Goal: Task Accomplishment & Management: Manage account settings

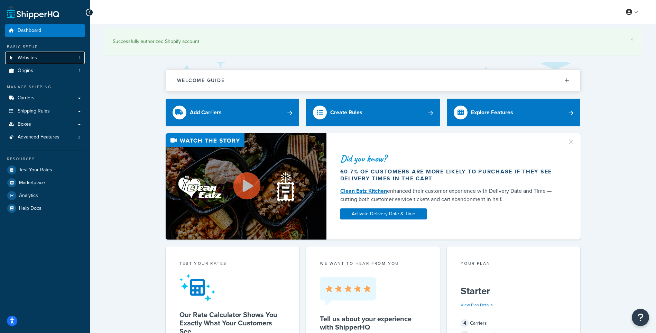
click at [36, 56] on span "Websites" at bounding box center [27, 58] width 19 height 6
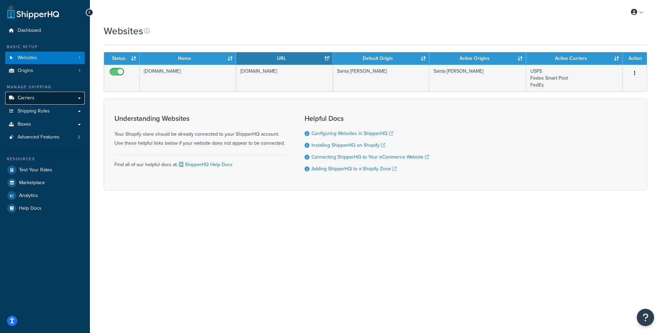
click at [32, 103] on link "Carriers" at bounding box center [45, 98] width 80 height 13
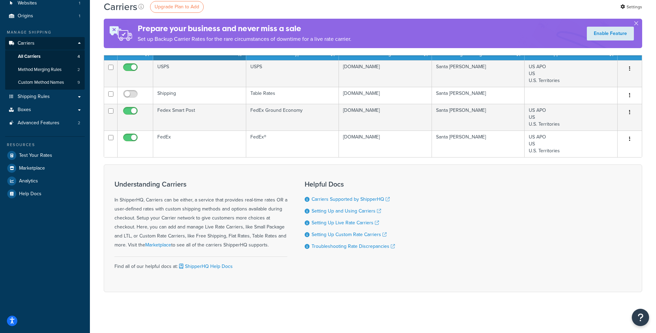
scroll to position [56, 0]
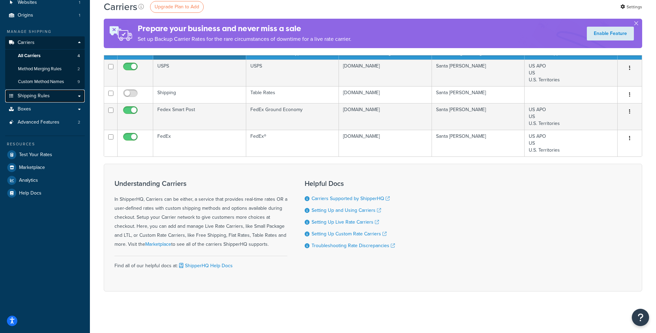
click at [44, 93] on span "Shipping Rules" at bounding box center [34, 96] width 32 height 6
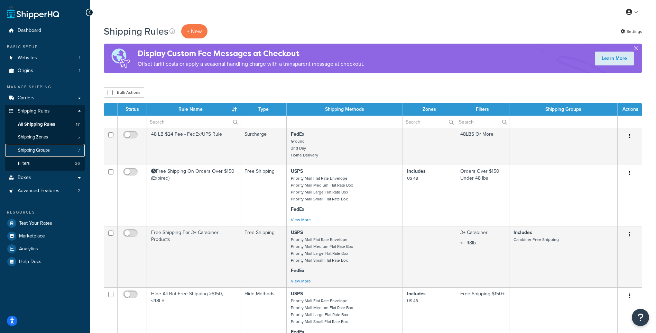
click at [59, 147] on link "Shipping Groups 7" at bounding box center [45, 150] width 80 height 13
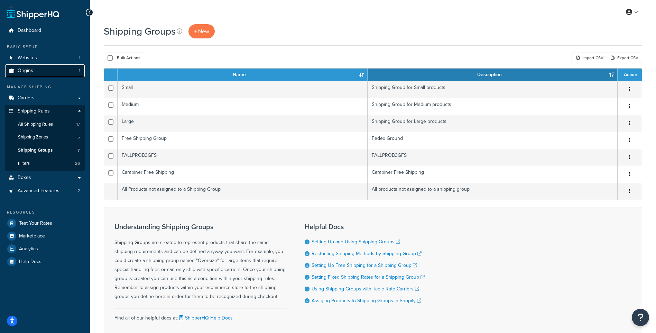
click at [47, 73] on link "Origins 1" at bounding box center [45, 70] width 80 height 13
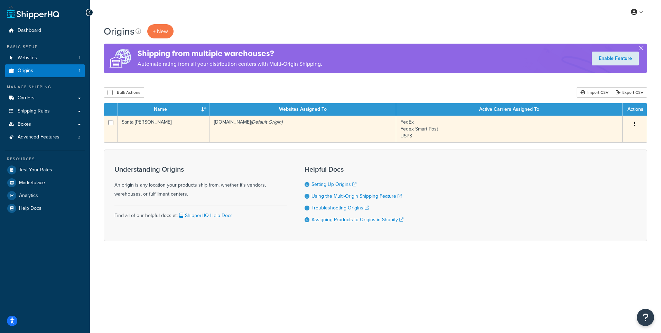
click at [300, 131] on td "obrienrigging.myshopify.com (Default Origin)" at bounding box center [303, 129] width 186 height 27
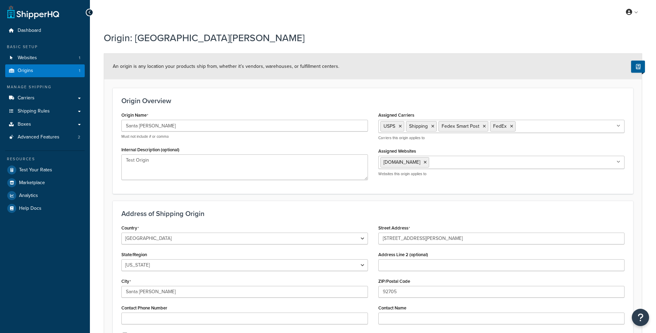
select select "5"
click at [44, 56] on link "Websites 1" at bounding box center [45, 58] width 80 height 13
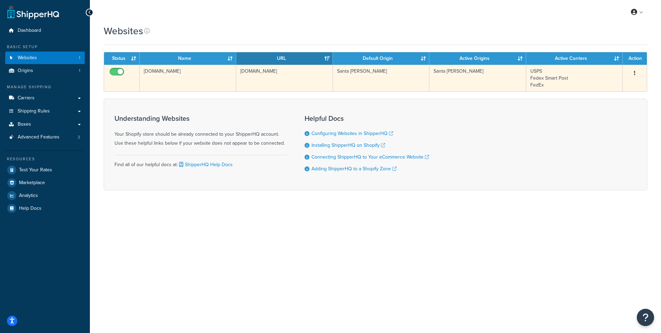
click at [167, 74] on td "[DOMAIN_NAME]" at bounding box center [188, 78] width 97 height 27
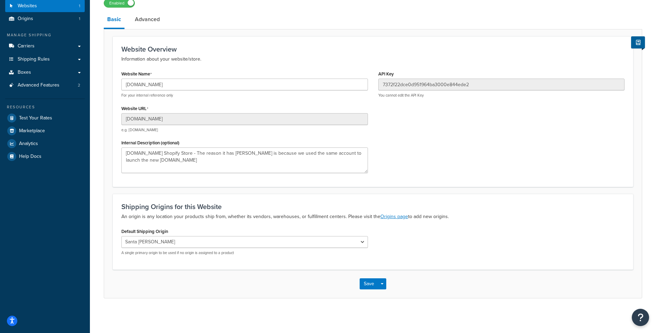
scroll to position [53, 0]
click at [145, 13] on link "Advanced" at bounding box center [147, 19] width 32 height 17
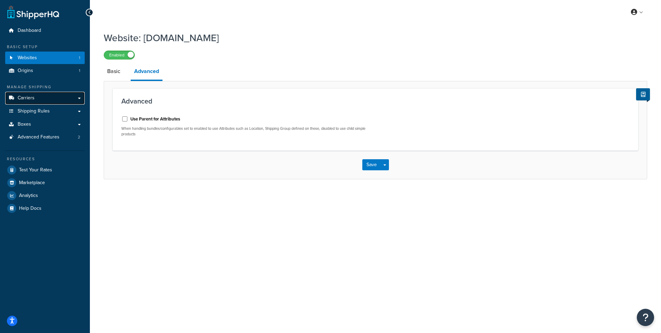
click at [34, 98] on span "Carriers" at bounding box center [26, 98] width 17 height 6
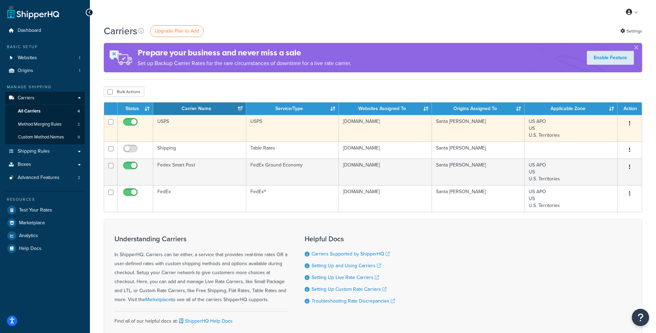
click at [176, 129] on td "USPS" at bounding box center [199, 128] width 93 height 27
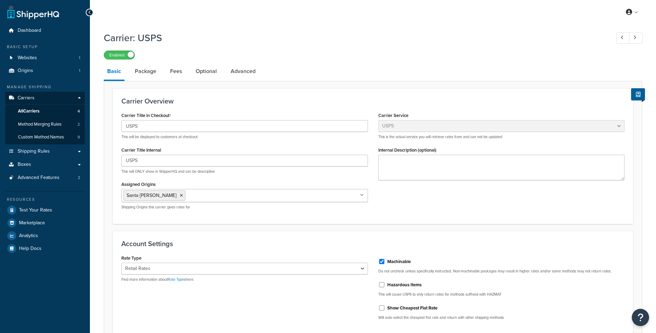
select select "usps"
click at [141, 71] on link "Package" at bounding box center [145, 71] width 28 height 17
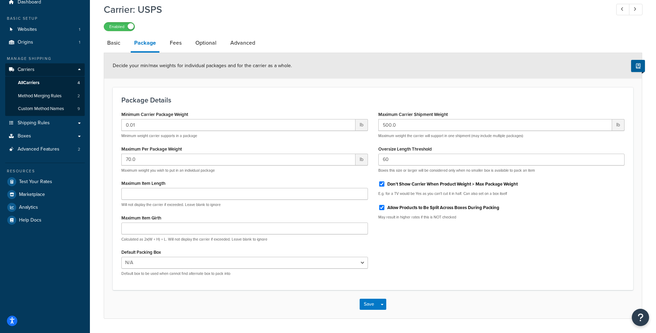
scroll to position [50, 0]
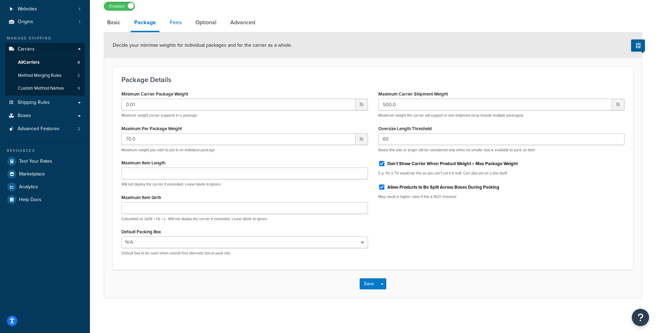
click at [177, 16] on link "Fees" at bounding box center [175, 22] width 19 height 17
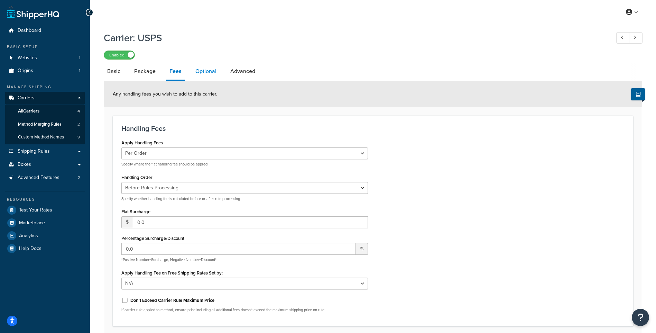
click at [208, 76] on link "Optional" at bounding box center [206, 71] width 28 height 17
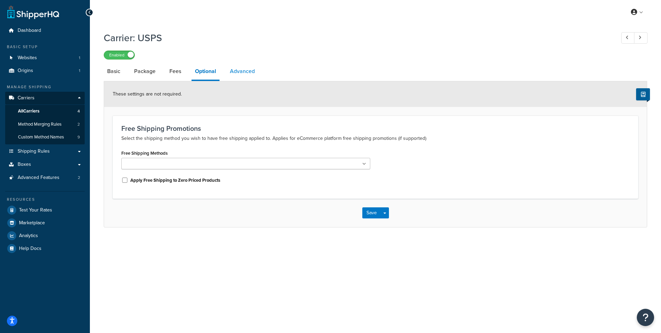
click at [239, 68] on link "Advanced" at bounding box center [243, 71] width 32 height 17
select select "false"
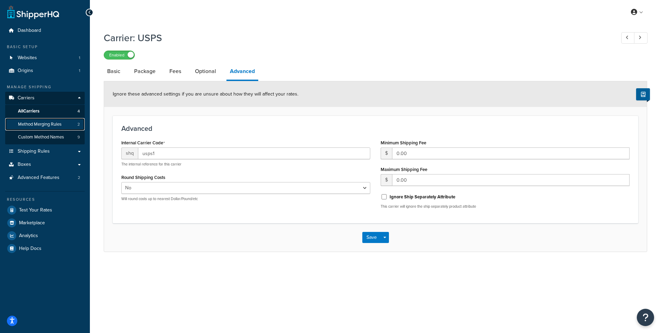
click at [43, 122] on span "Method Merging Rules" at bounding box center [40, 124] width 44 height 6
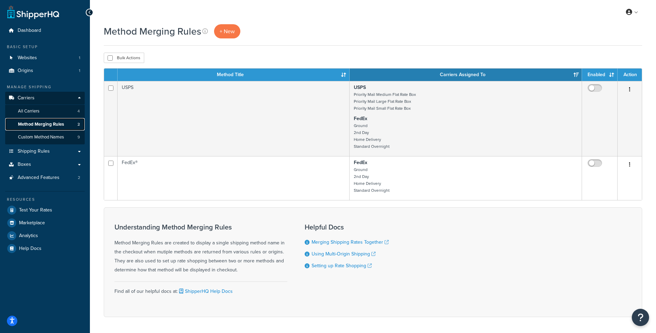
click at [46, 124] on span "Method Merging Rules" at bounding box center [41, 124] width 46 height 6
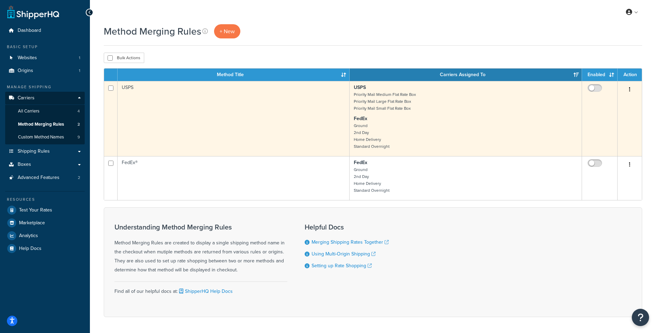
click at [273, 121] on td "USPS" at bounding box center [234, 118] width 232 height 75
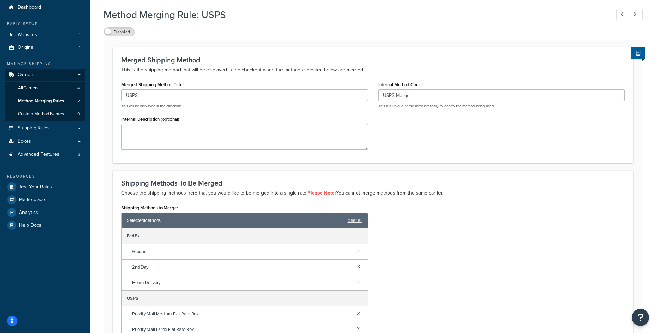
scroll to position [135, 0]
